Goal: Task Accomplishment & Management: Use online tool/utility

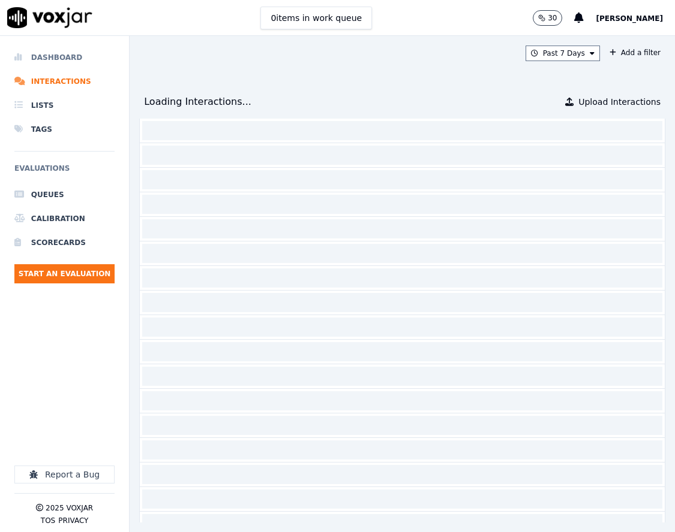
click at [102, 64] on li "Dashboard" at bounding box center [64, 58] width 100 height 24
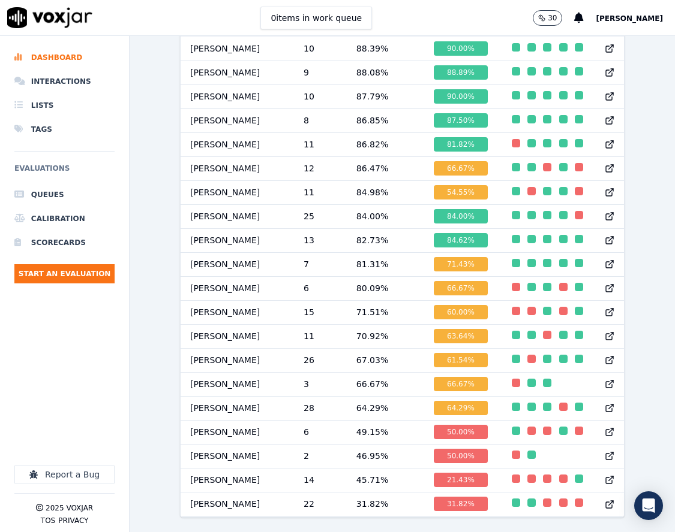
scroll to position [1139, 0]
click at [543, 427] on div "button" at bounding box center [547, 431] width 8 height 8
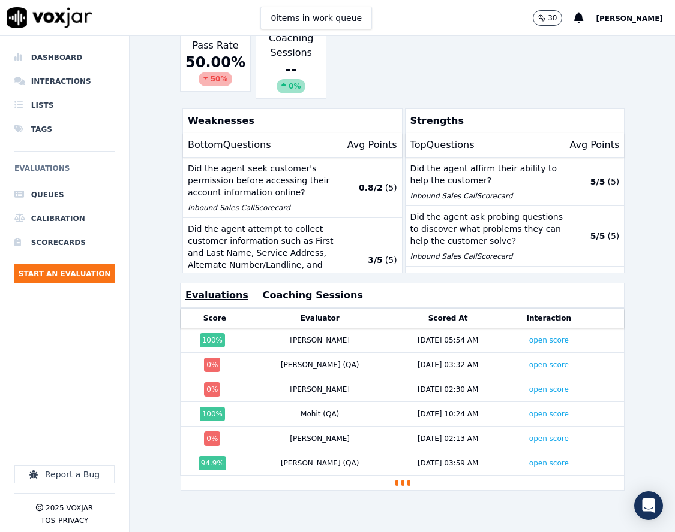
scroll to position [288, 0]
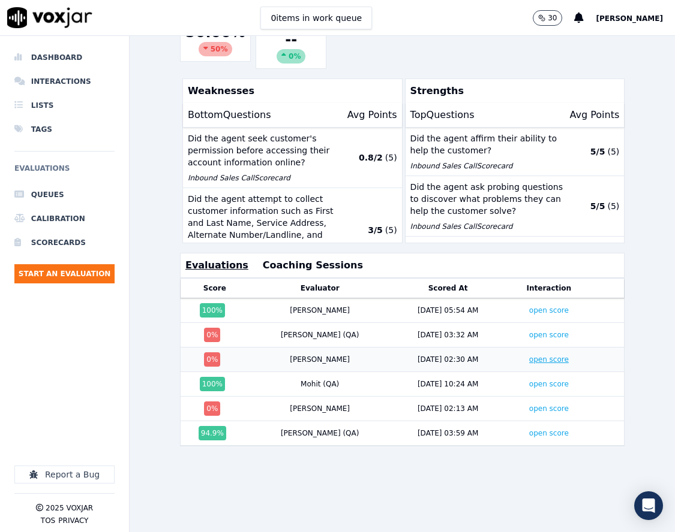
click at [529, 356] on link "open score" at bounding box center [549, 360] width 40 height 8
click at [529, 331] on link "open score" at bounding box center [549, 335] width 40 height 8
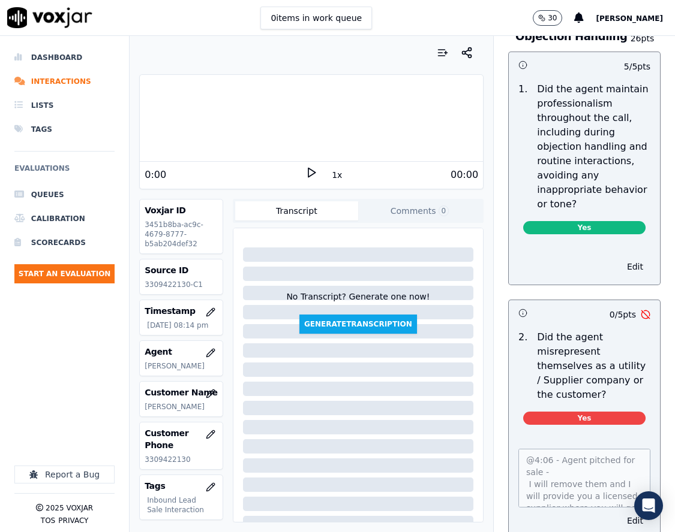
scroll to position [1919, 0]
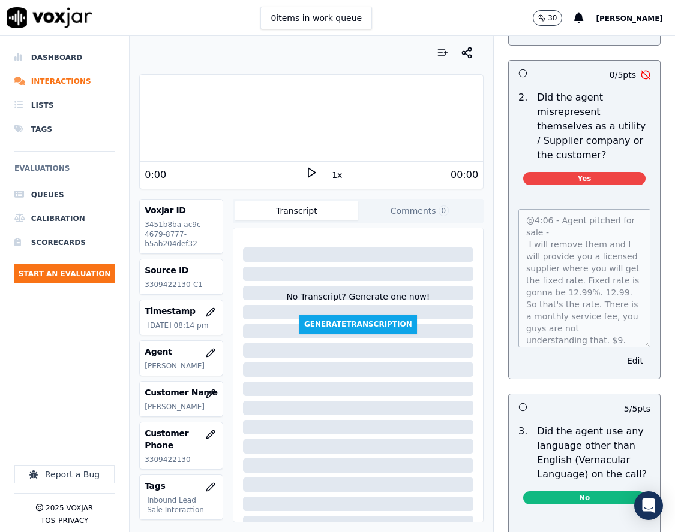
click at [625, 355] on div "@4:06 - Agent pitched for sale - I will remove them and I will provide you a li…" at bounding box center [584, 287] width 151 height 184
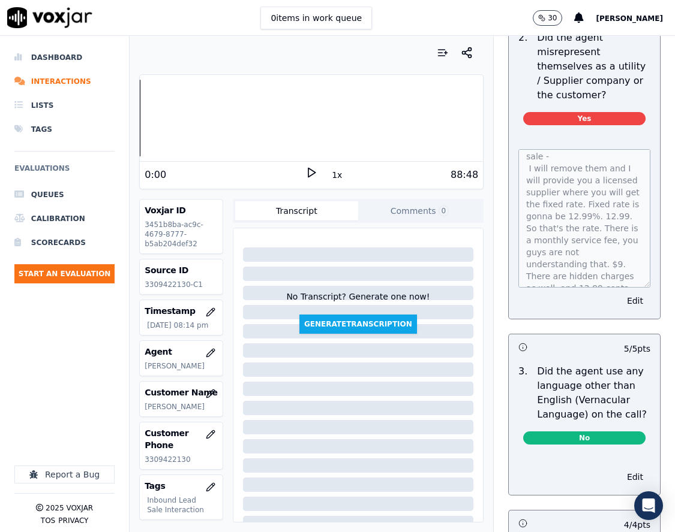
scroll to position [0, 0]
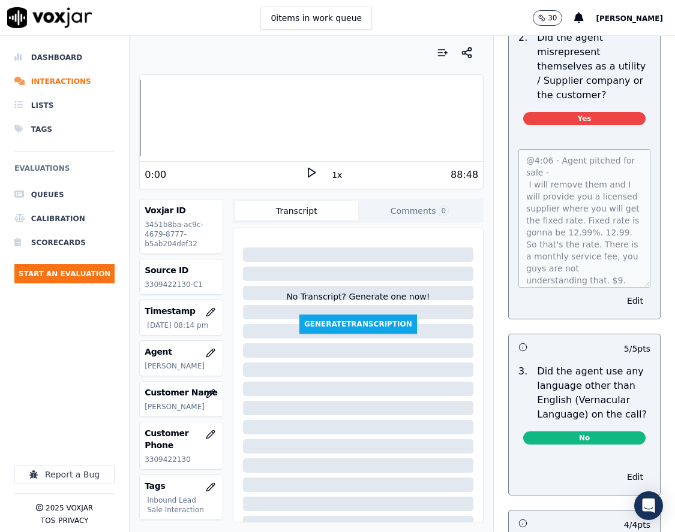
click at [175, 284] on p "3309422130-C1" at bounding box center [181, 285] width 73 height 10
copy p "3309422130"
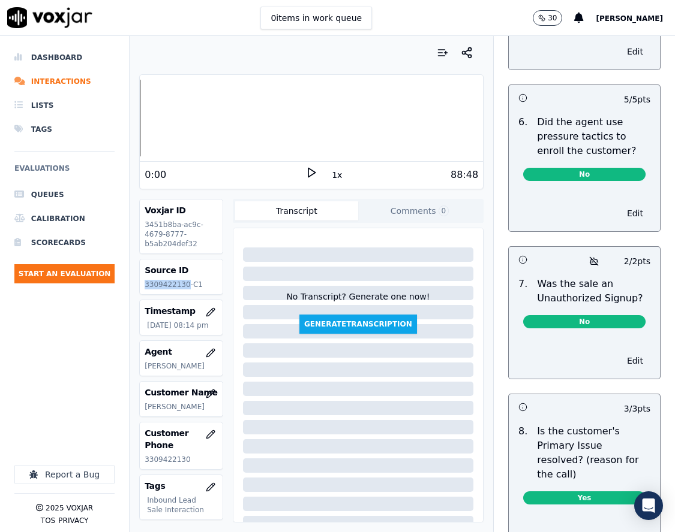
scroll to position [4156, 0]
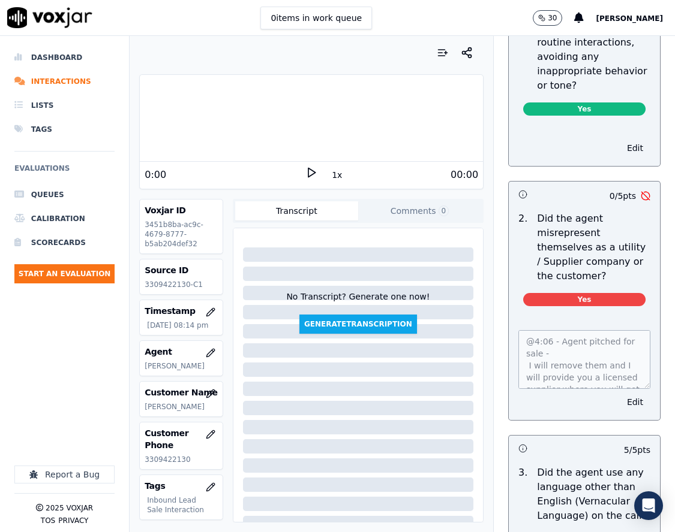
scroll to position [1979, 0]
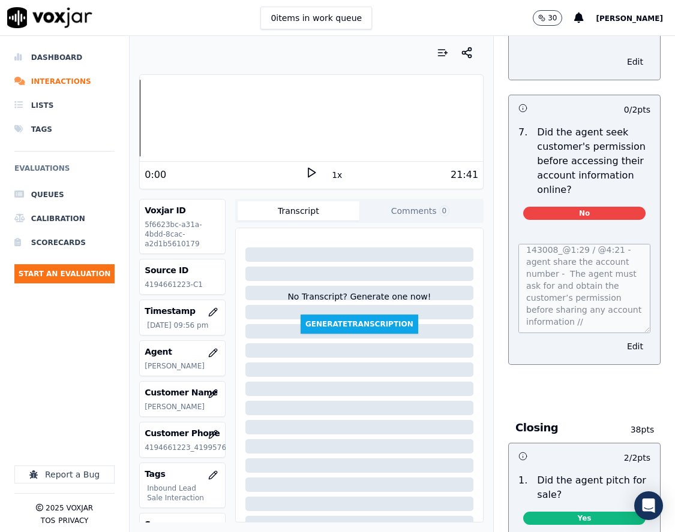
scroll to position [2611, 0]
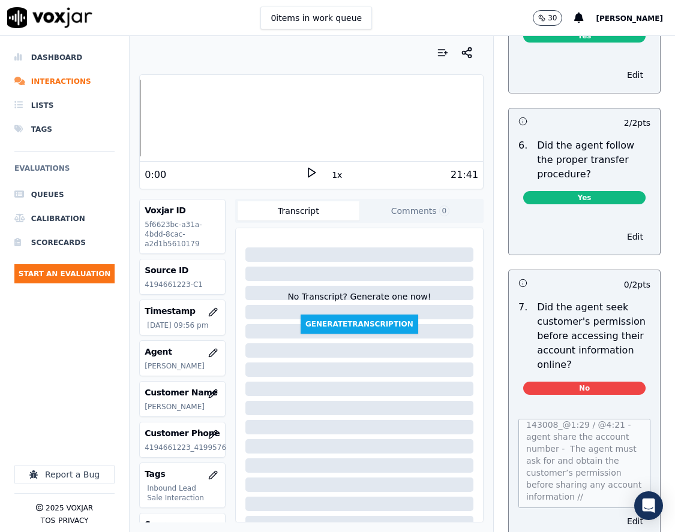
click at [162, 285] on p "4194661223-C1" at bounding box center [182, 285] width 75 height 10
copy p "4194661223"
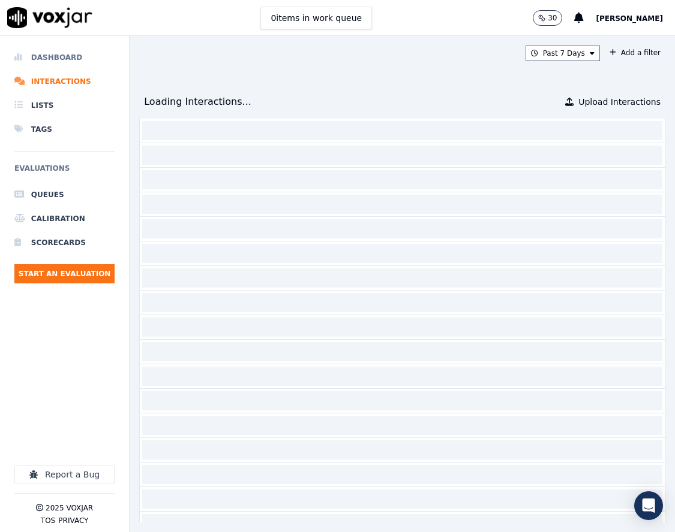
click at [83, 59] on li "Dashboard" at bounding box center [64, 58] width 100 height 24
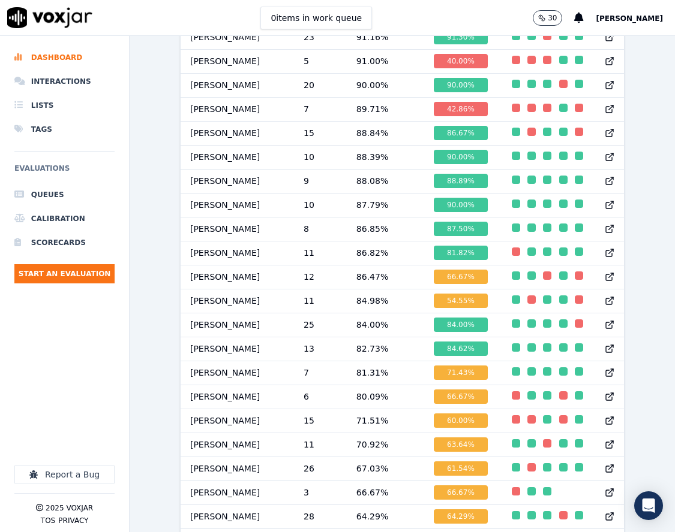
scroll to position [1159, 0]
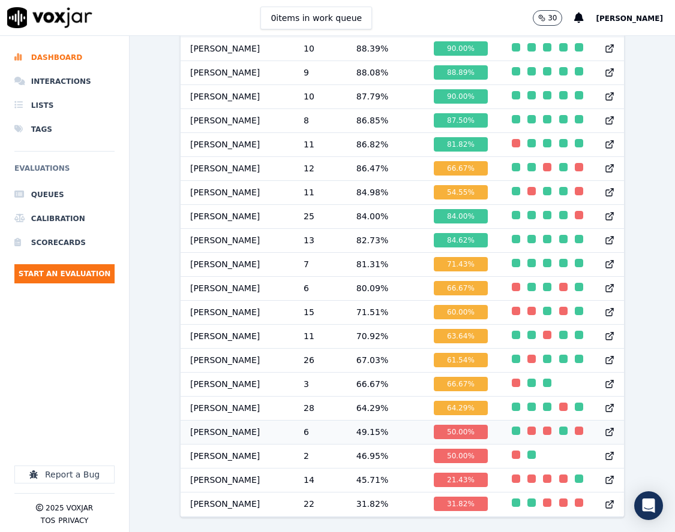
click at [352, 420] on td "49.15 %" at bounding box center [385, 432] width 77 height 24
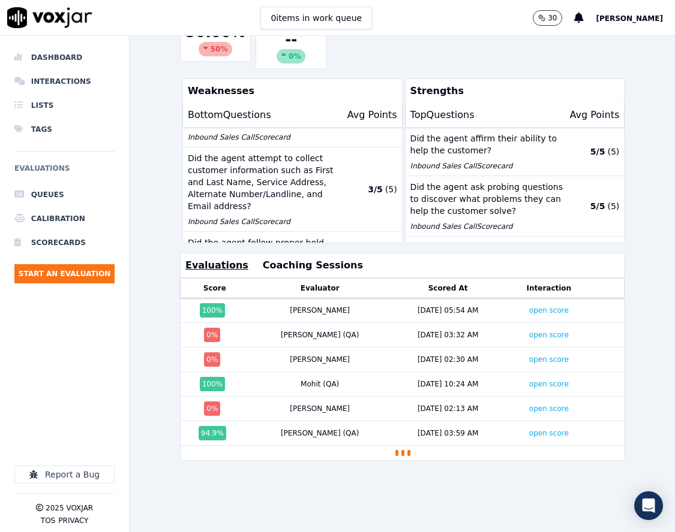
scroll to position [288, 0]
click at [529, 405] on link "open score" at bounding box center [549, 409] width 40 height 8
click at [529, 331] on link "open score" at bounding box center [549, 335] width 40 height 8
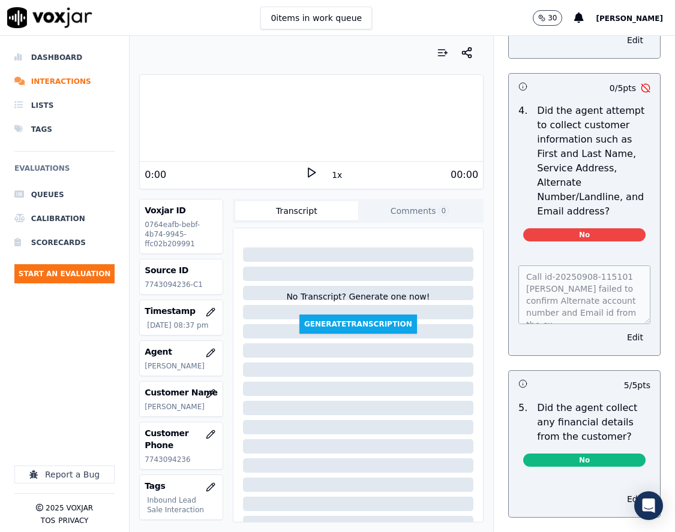
scroll to position [600, 0]
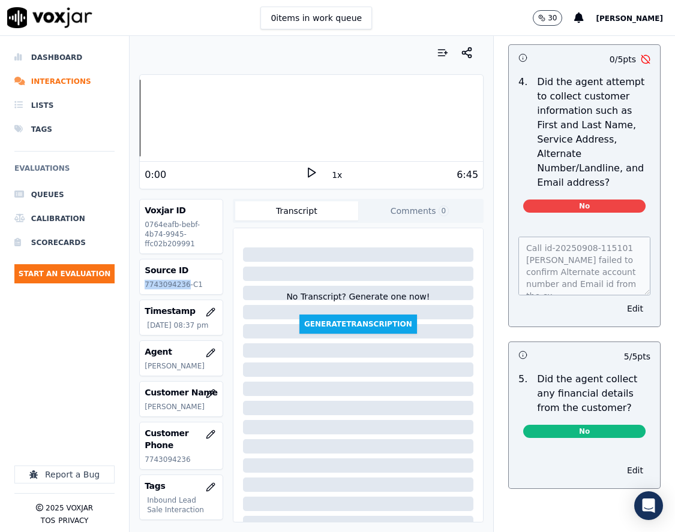
drag, startPoint x: 183, startPoint y: 286, endPoint x: 143, endPoint y: 288, distance: 40.8
click at [143, 288] on div "Source ID 7743094236-C1" at bounding box center [181, 277] width 82 height 35
copy p "7743094236"
click at [611, 327] on div "Call id-20250908-115101 Stark failed to confirm Alternate account number and Em…" at bounding box center [584, 274] width 151 height 104
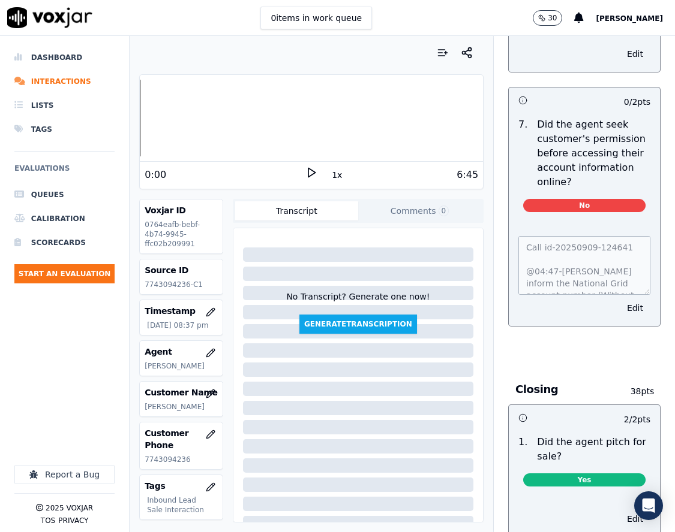
scroll to position [2878, 0]
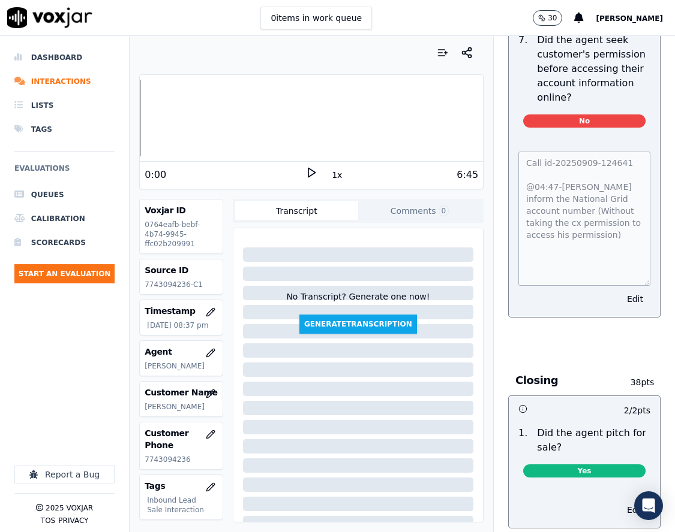
click at [625, 304] on div "Call id-20250909-124641 @04:47-Stark inform the National Grid account number (W…" at bounding box center [584, 227] width 151 height 180
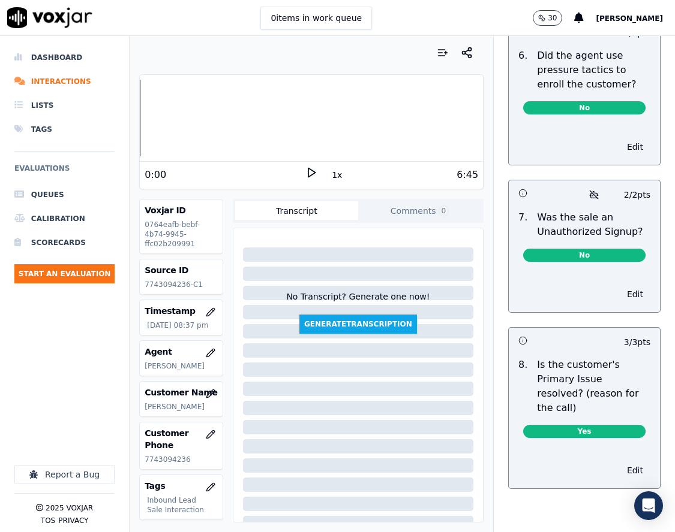
scroll to position [4215, 0]
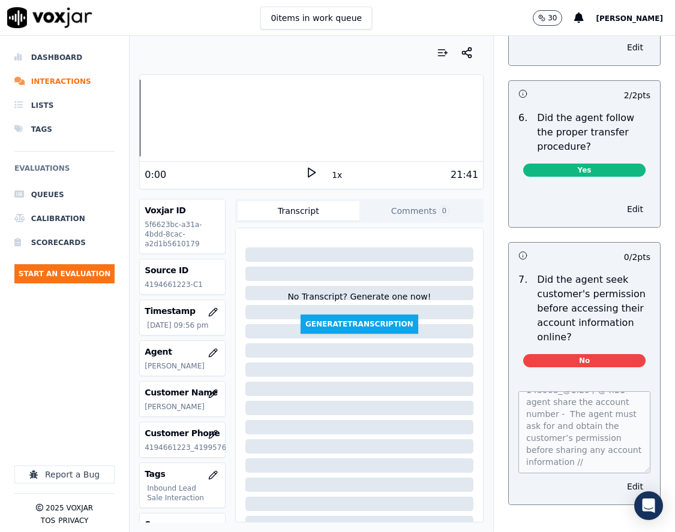
scroll to position [2698, 0]
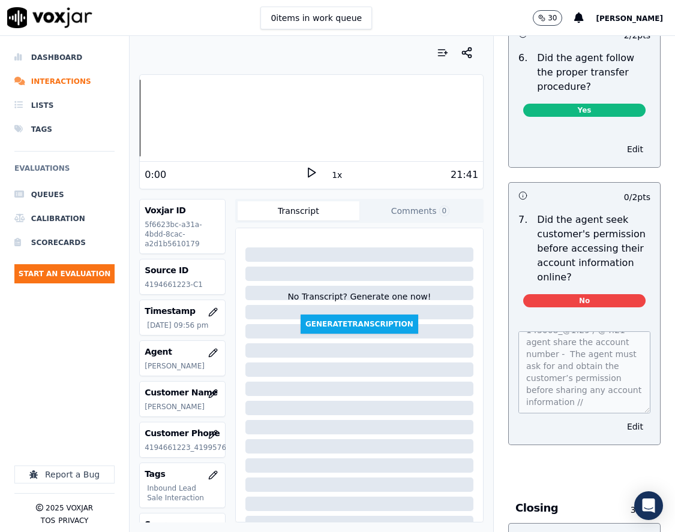
click at [161, 284] on p "4194661223-C1" at bounding box center [182, 285] width 75 height 10
copy p "4194661223"
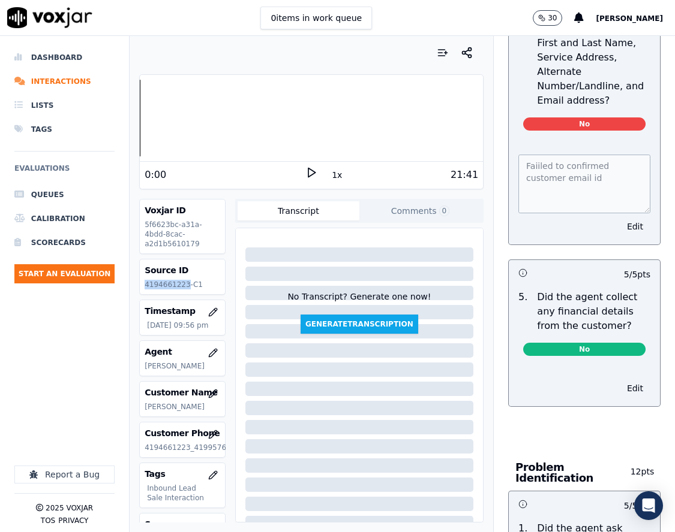
scroll to position [660, 0]
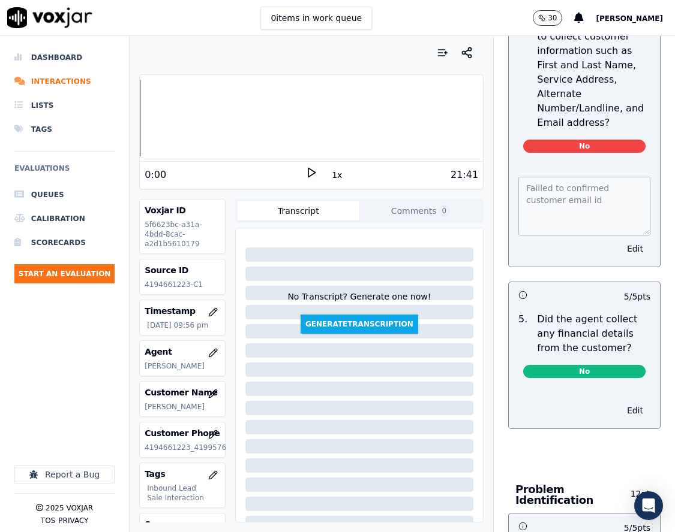
click at [509, 189] on div "Faiiled to confirmed customer email id Edit" at bounding box center [584, 215] width 151 height 104
click at [144, 38] on div "Your browser does not support the audio element. 0:00 1x 21:41 Voxjar ID 5f6623…" at bounding box center [311, 284] width 363 height 497
click at [164, 282] on p "4194661223-C1" at bounding box center [182, 285] width 75 height 10
copy p "4194661223"
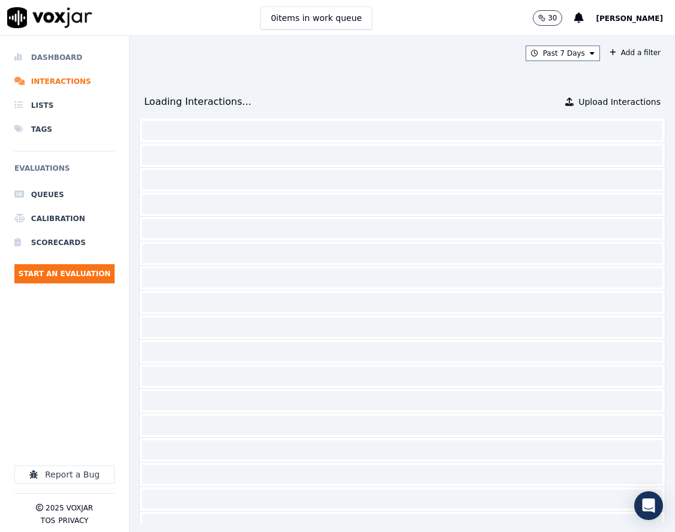
click at [87, 62] on li "Dashboard" at bounding box center [64, 58] width 100 height 24
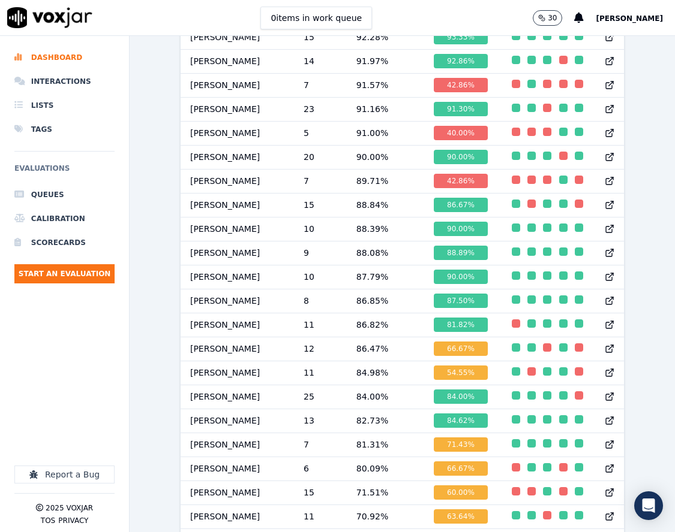
scroll to position [1159, 0]
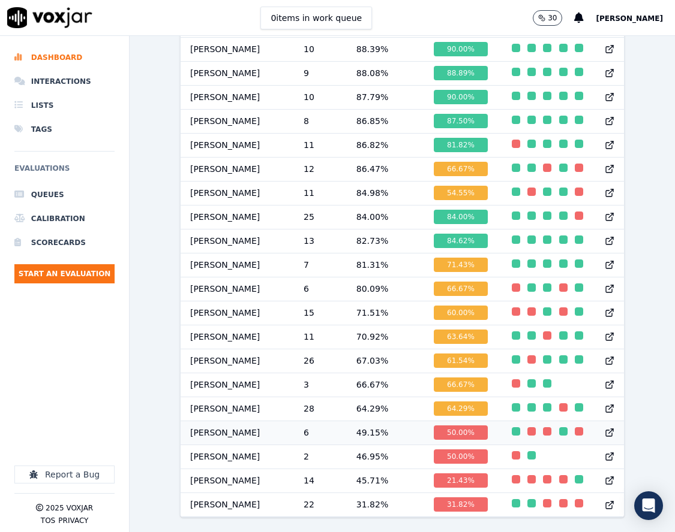
click td "[PERSON_NAME]"
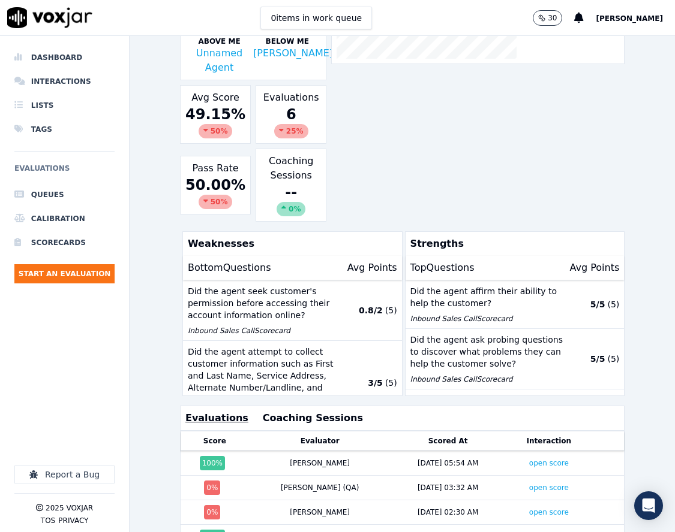
scroll to position [240, 0]
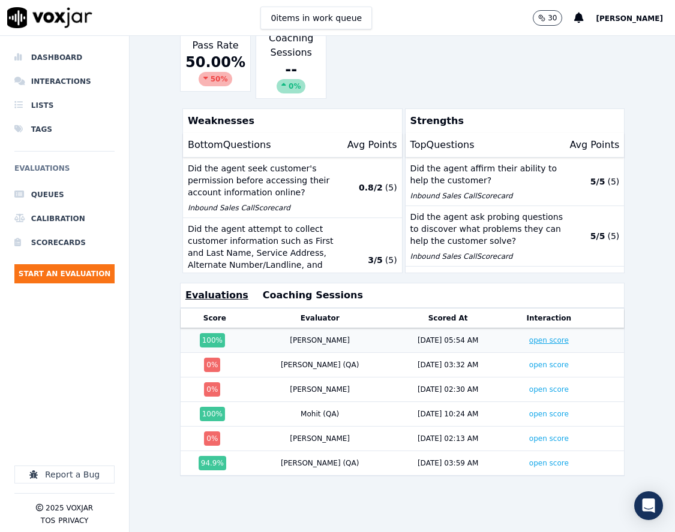
click at [529, 342] on link "open score" at bounding box center [549, 340] width 40 height 8
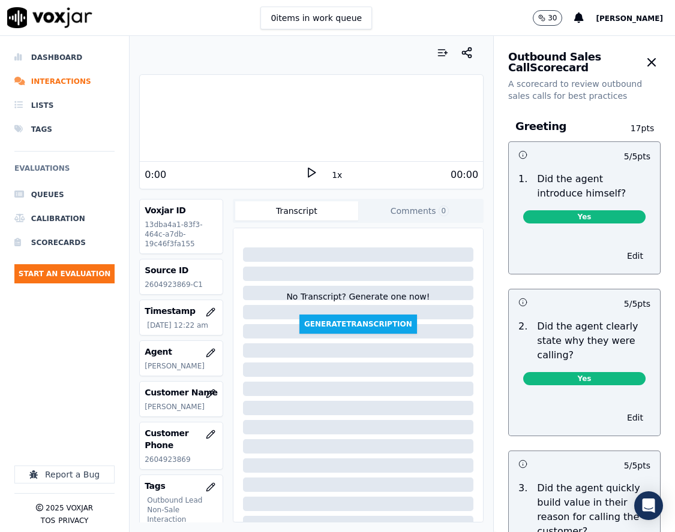
click at [175, 284] on p "2604923869-C1" at bounding box center [181, 285] width 73 height 10
copy p "2604923869"
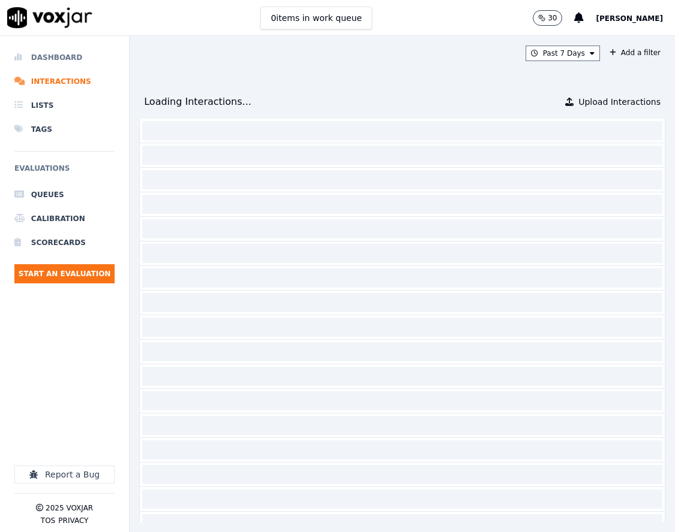
click at [44, 54] on li "Dashboard" at bounding box center [64, 58] width 100 height 24
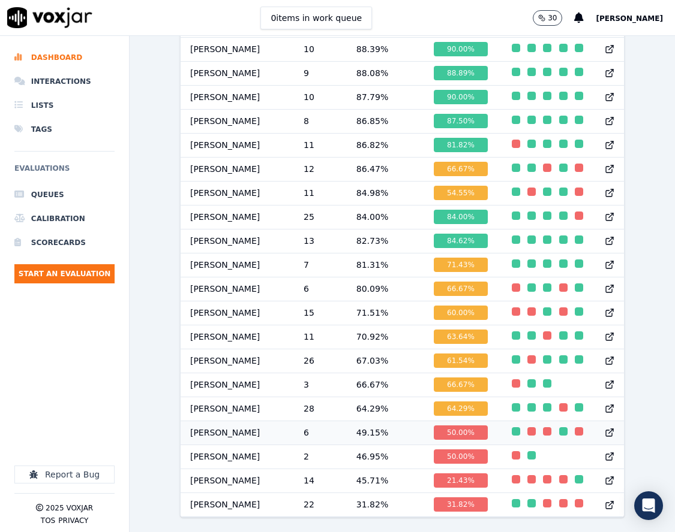
scroll to position [1, 0]
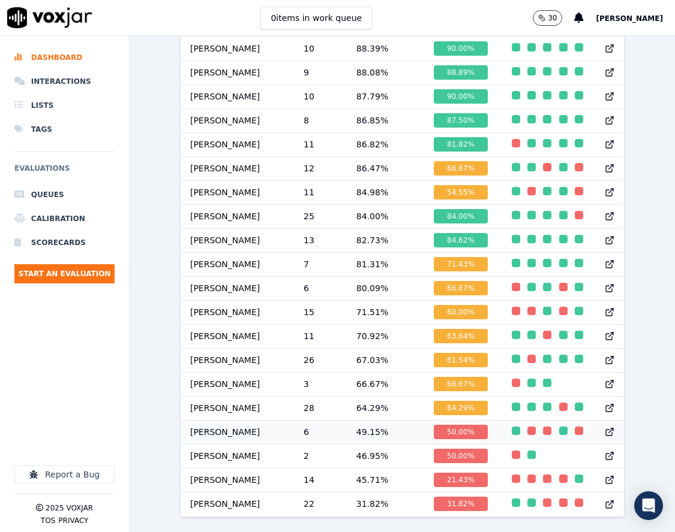
click at [368, 420] on td "49.15 %" at bounding box center [385, 432] width 77 height 24
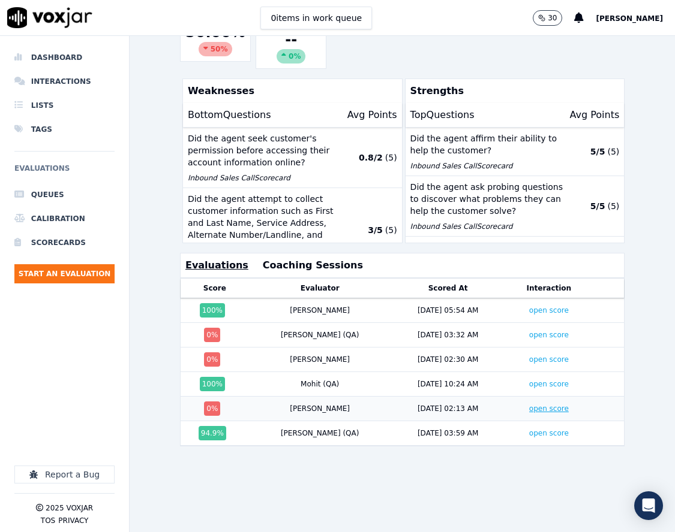
scroll to position [288, 0]
click at [529, 405] on link "open score" at bounding box center [549, 409] width 40 height 8
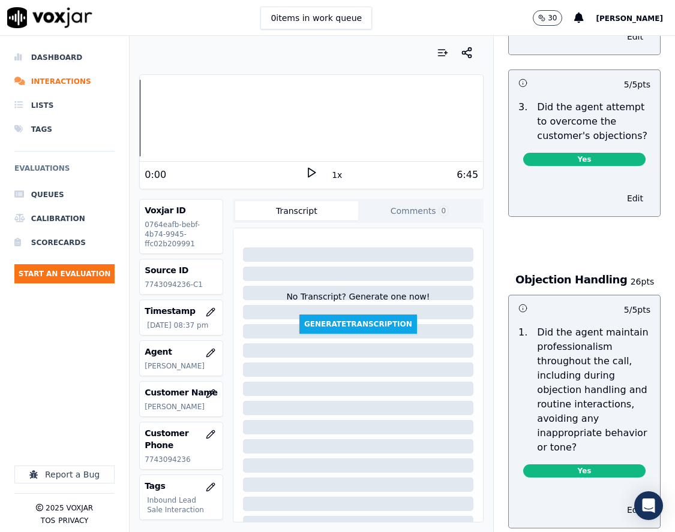
scroll to position [1739, 0]
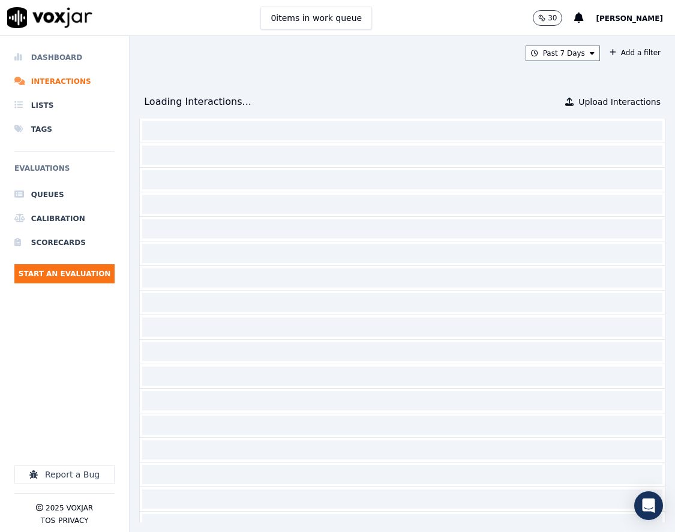
click at [108, 56] on li "Dashboard" at bounding box center [64, 58] width 100 height 24
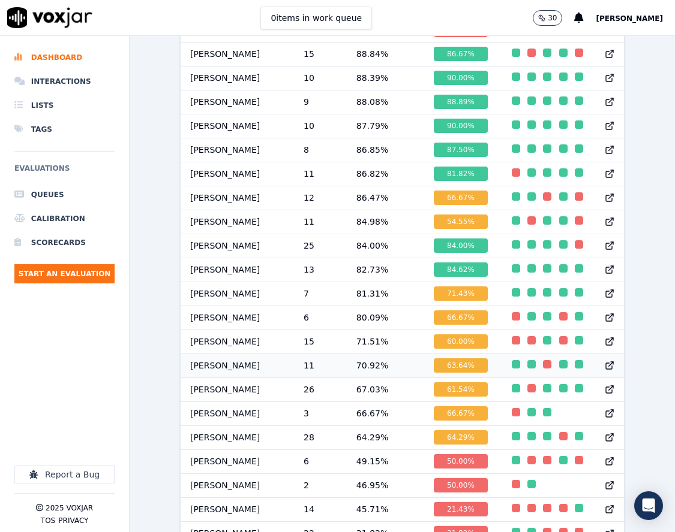
scroll to position [1159, 0]
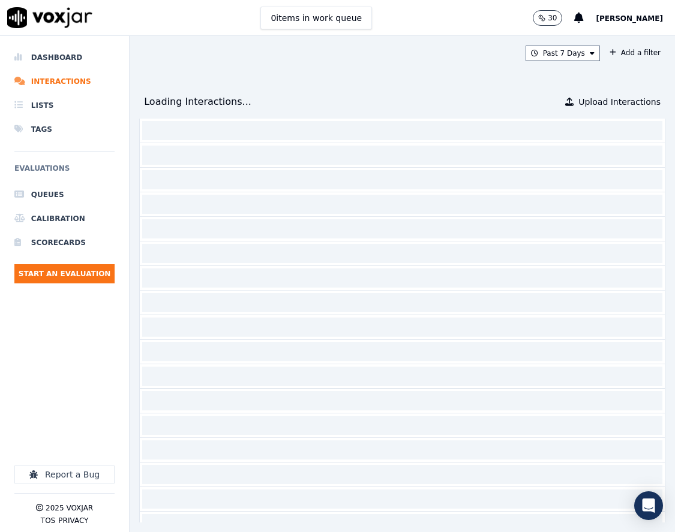
click at [72, 58] on li "Dashboard" at bounding box center [64, 58] width 100 height 24
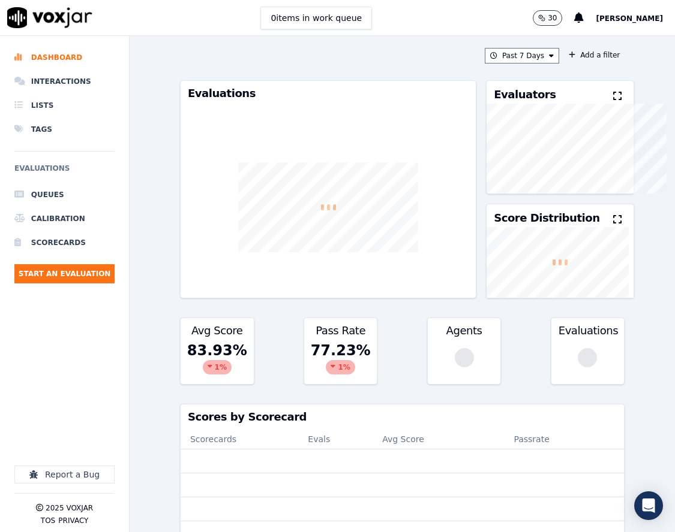
click at [522, 47] on div "Past 7 Days Add a filter Evaluations Evaluators Score Distribution Avg Score 83…" at bounding box center [402, 284] width 454 height 497
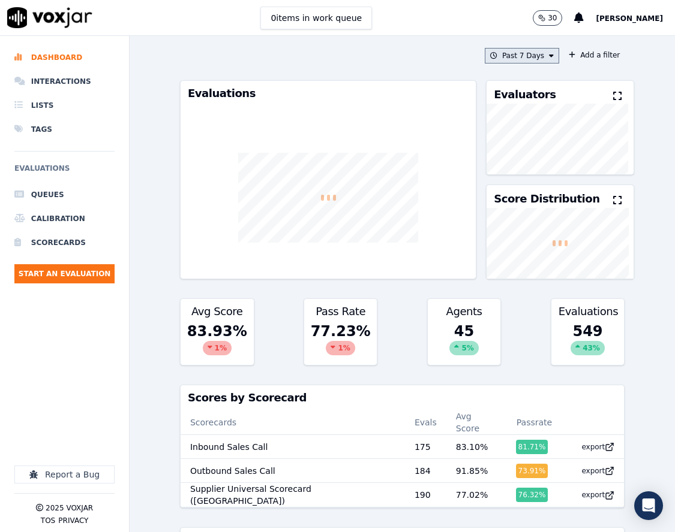
click at [519, 49] on button "Past 7 Days" at bounding box center [522, 56] width 74 height 16
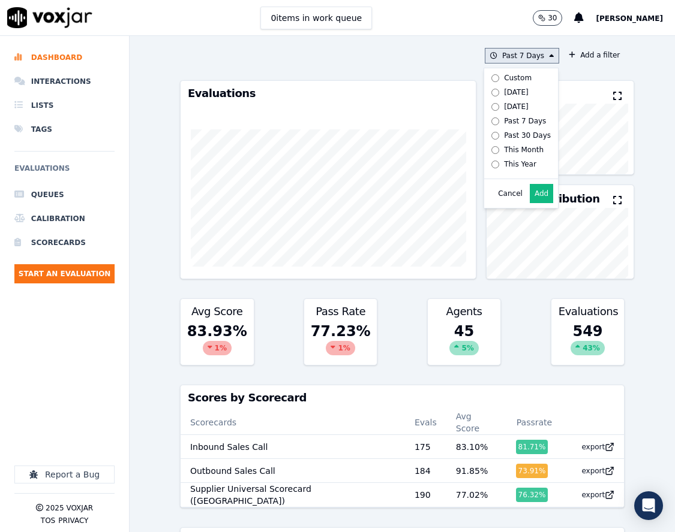
click at [506, 78] on div "Custom" at bounding box center [518, 78] width 28 height 10
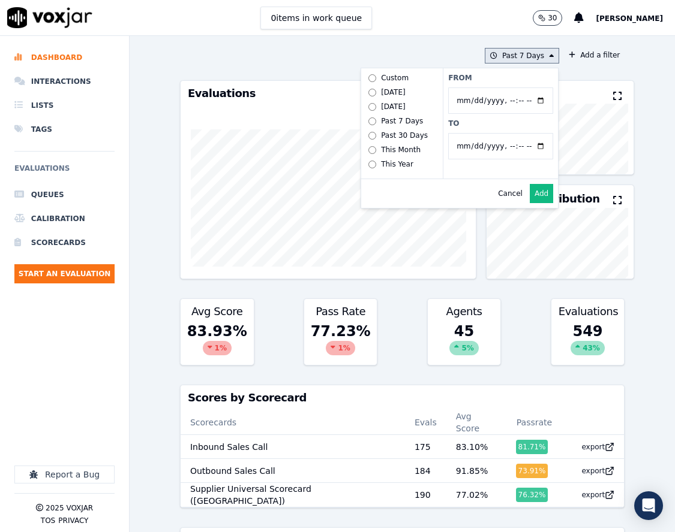
click at [529, 103] on input "From" at bounding box center [500, 101] width 105 height 26
type input "[DATE]T00:00"
click at [521, 79] on label "From" at bounding box center [500, 78] width 105 height 10
click at [521, 88] on input "From" at bounding box center [500, 101] width 105 height 26
click at [533, 203] on button "Add" at bounding box center [540, 193] width 23 height 19
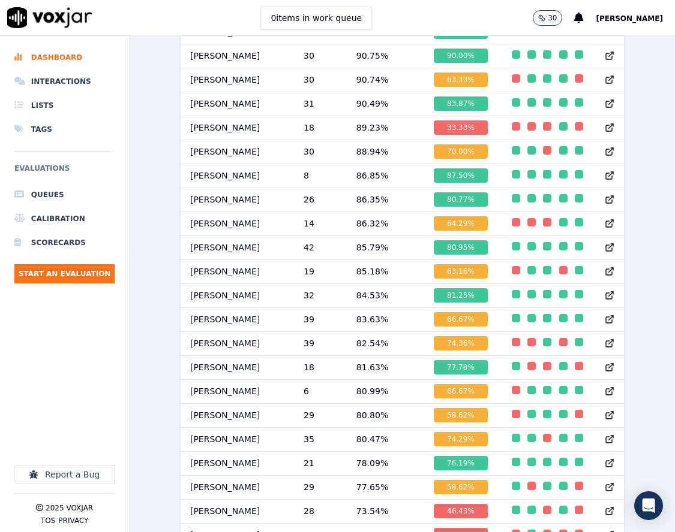
scroll to position [1079, 0]
